Goal: Information Seeking & Learning: Find specific fact

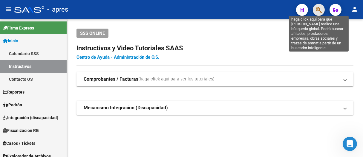
click at [321, 7] on icon "button" at bounding box center [319, 10] width 6 height 7
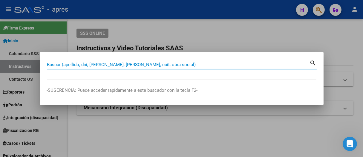
paste input "20-44890430-0"
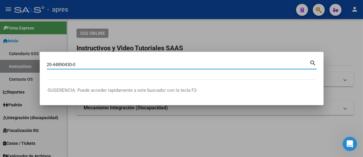
click at [54, 65] on input "20-44890430-0" at bounding box center [178, 64] width 263 height 5
click at [76, 63] on div "2044890430-0 Buscar (apellido, dni, [PERSON_NAME], [PERSON_NAME], cuit, obra so…" at bounding box center [178, 64] width 263 height 9
click at [76, 63] on input "2044890430-0" at bounding box center [178, 64] width 263 height 5
click at [75, 65] on input "2044890430-0" at bounding box center [178, 64] width 263 height 5
type input "20448904300"
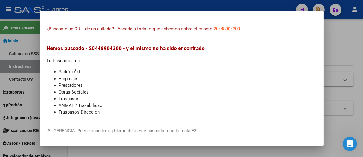
scroll to position [14, 0]
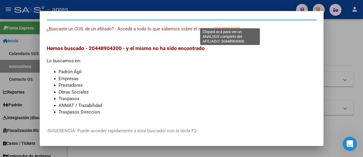
click at [229, 26] on span "20448904300" at bounding box center [227, 28] width 26 height 5
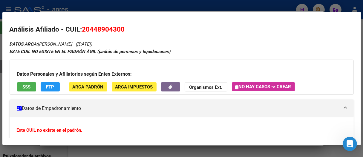
click at [31, 81] on div "Datos Personales y Afiliatorios según Entes Externos: SSS FTP ARCA Padrón ARCA …" at bounding box center [182, 77] width 344 height 35
click at [33, 88] on button "SSS" at bounding box center [26, 86] width 19 height 9
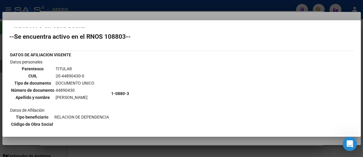
scroll to position [0, 0]
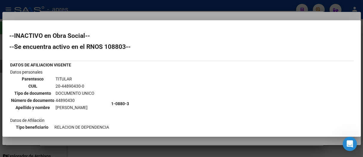
click at [185, 16] on div at bounding box center [181, 78] width 363 height 157
